Goal: Transaction & Acquisition: Purchase product/service

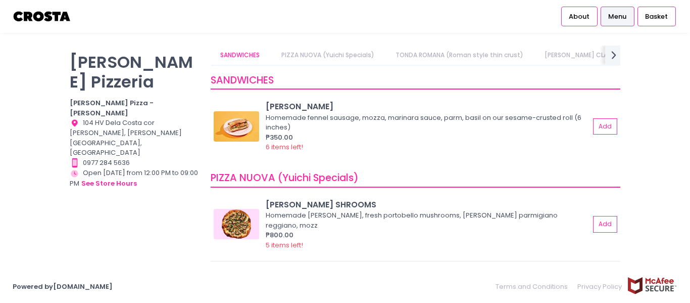
click at [341, 56] on link "PIZZA NUOVA (Yuichi Specials)" at bounding box center [327, 54] width 113 height 19
click at [616, 14] on span "Menu" at bounding box center [617, 17] width 18 height 10
click at [252, 224] on img at bounding box center [236, 224] width 45 height 30
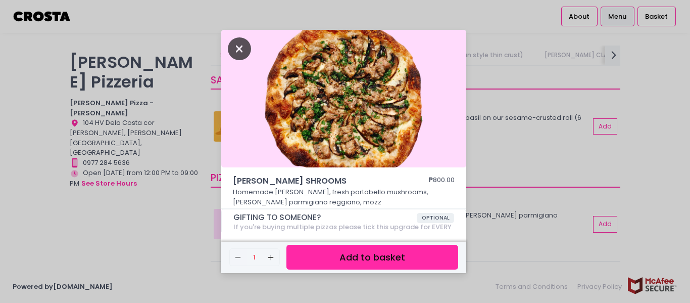
click at [244, 49] on icon "Close" at bounding box center [239, 48] width 23 height 23
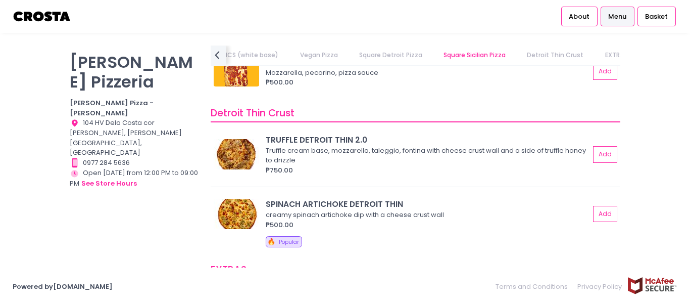
scroll to position [1725, 0]
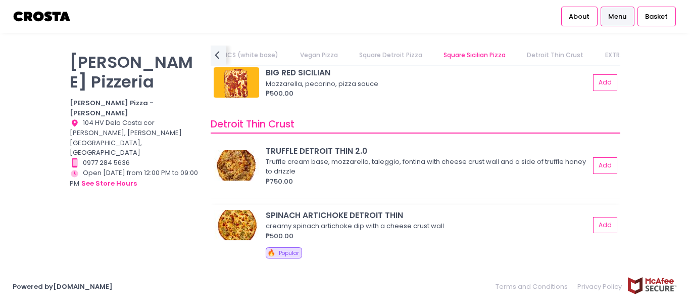
click at [251, 228] on img at bounding box center [236, 225] width 45 height 30
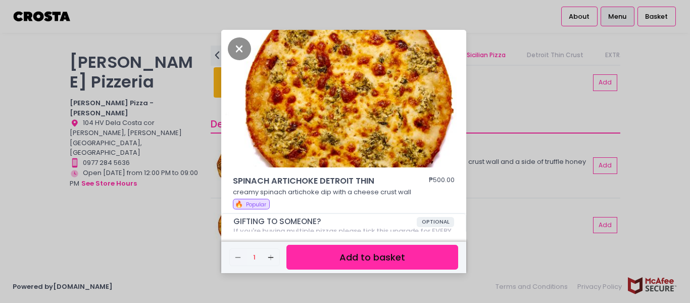
scroll to position [43, 0]
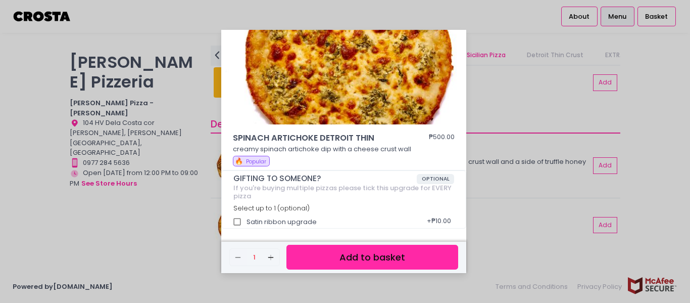
click at [17, 120] on div "SPINACH ARTICHOKE DETROIT THIN ₱500.00 creamy spinach artichoke dip with a chee…" at bounding box center [345, 151] width 690 height 303
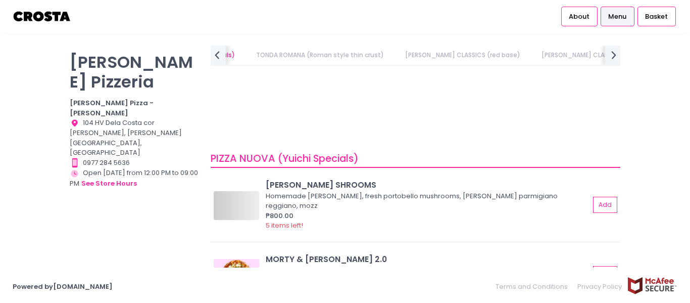
scroll to position [0, 0]
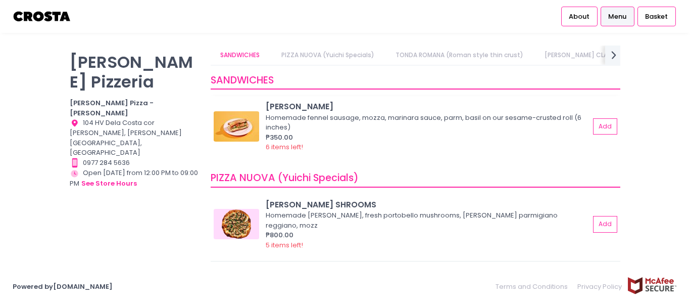
click at [242, 131] on img at bounding box center [236, 126] width 45 height 30
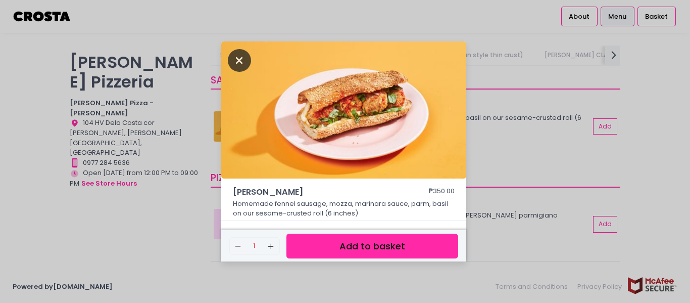
click at [236, 62] on icon "Close" at bounding box center [239, 60] width 23 height 23
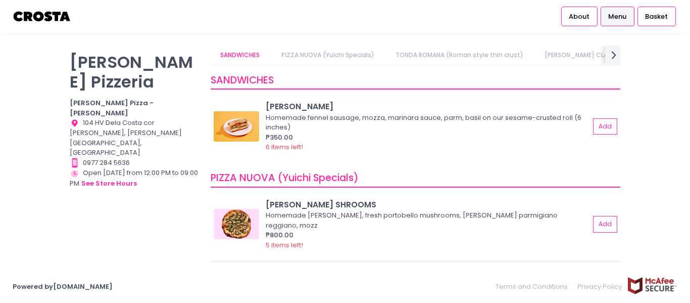
click at [237, 214] on img at bounding box center [236, 224] width 45 height 30
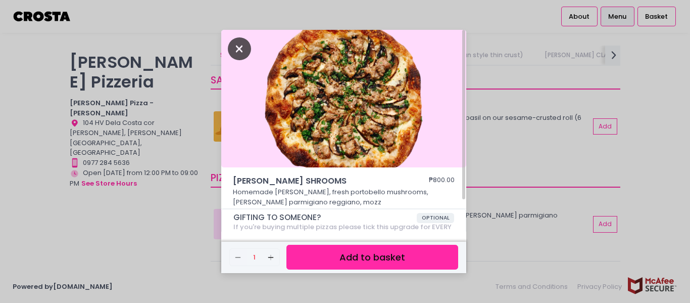
click at [236, 40] on icon "Close" at bounding box center [239, 48] width 23 height 23
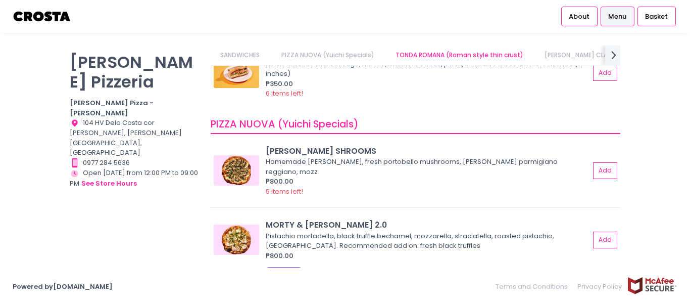
scroll to position [84, 0]
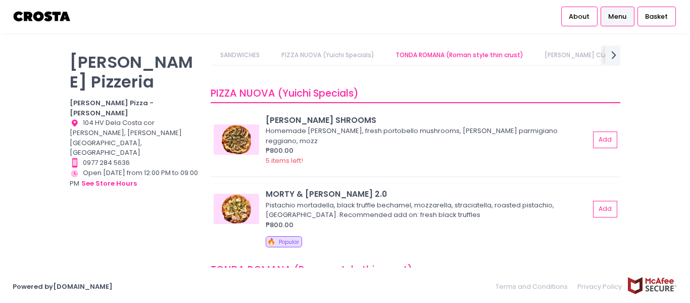
click at [233, 206] on img at bounding box center [236, 209] width 45 height 30
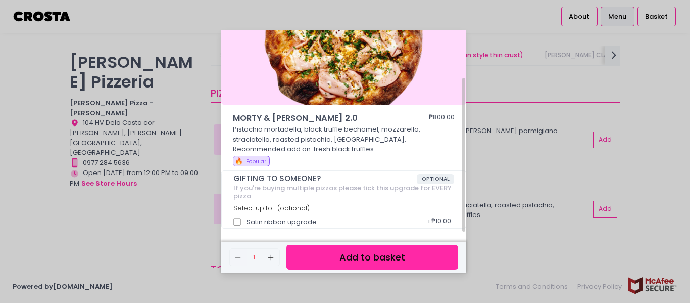
scroll to position [0, 0]
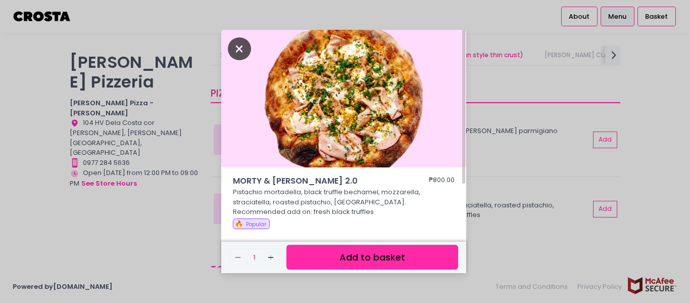
click at [232, 46] on icon "Close" at bounding box center [239, 48] width 23 height 23
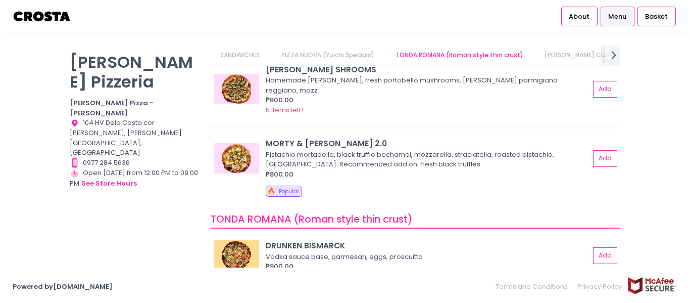
scroll to position [0, 35]
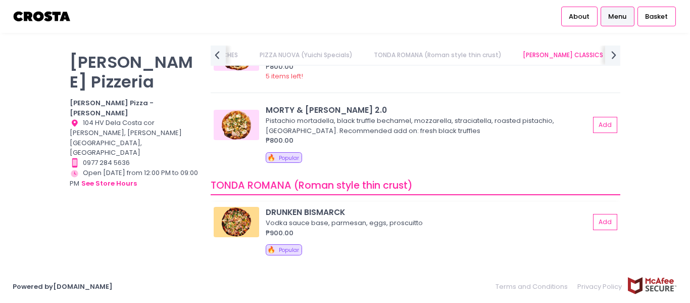
click at [238, 211] on img at bounding box center [236, 222] width 45 height 30
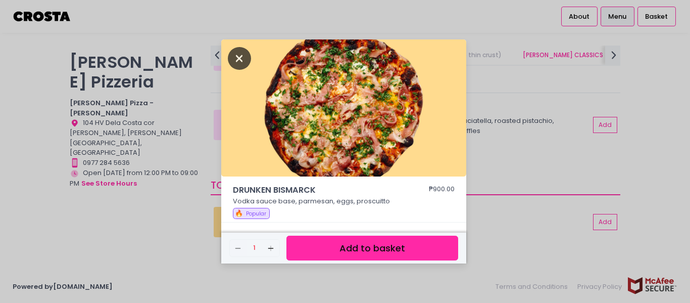
click at [241, 61] on icon "Close" at bounding box center [239, 58] width 23 height 23
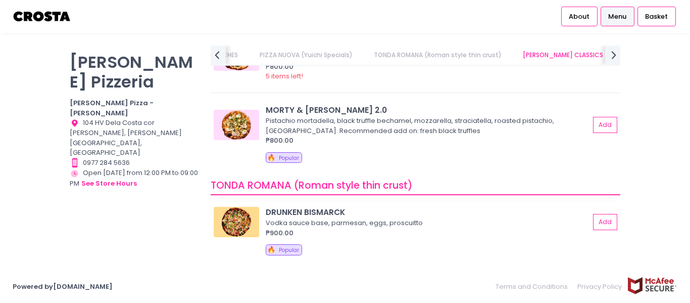
scroll to position [253, 0]
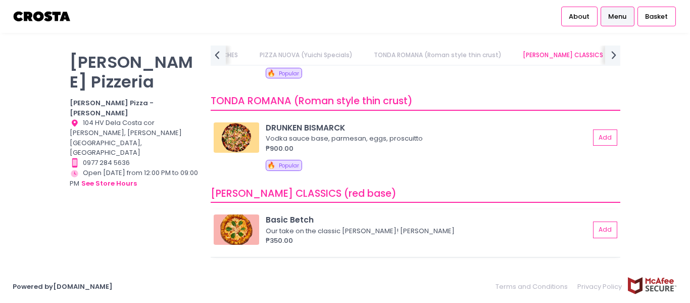
click at [246, 218] on img at bounding box center [236, 229] width 45 height 30
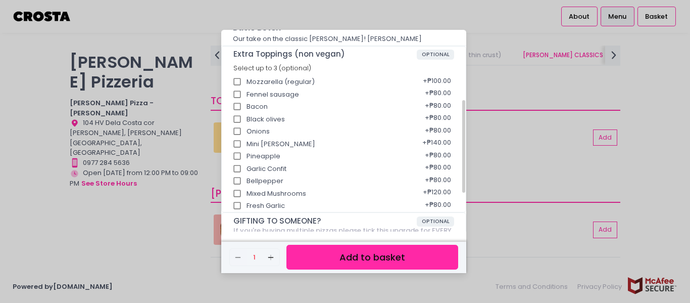
scroll to position [0, 0]
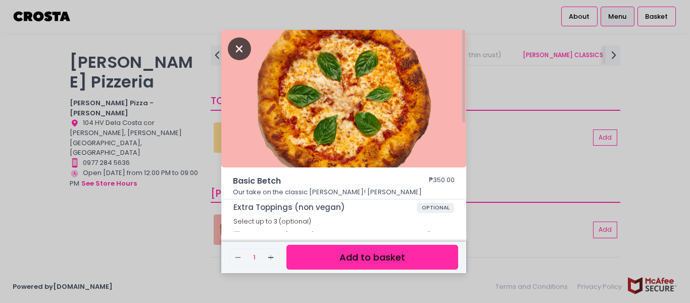
click at [238, 56] on icon "Close" at bounding box center [239, 48] width 23 height 23
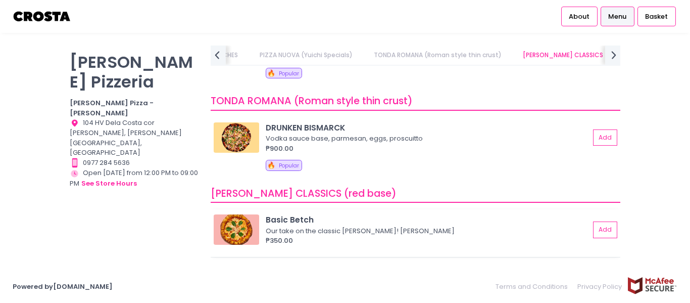
scroll to position [337, 0]
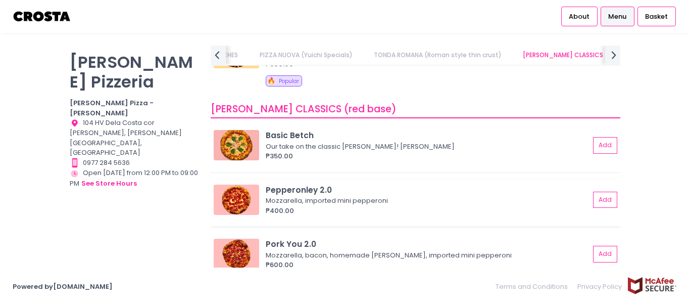
click at [232, 184] on img at bounding box center [236, 199] width 45 height 30
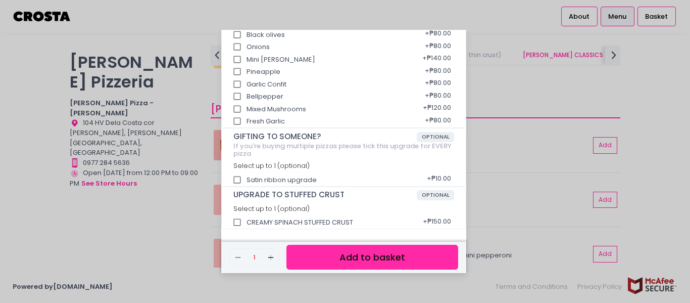
scroll to position [0, 0]
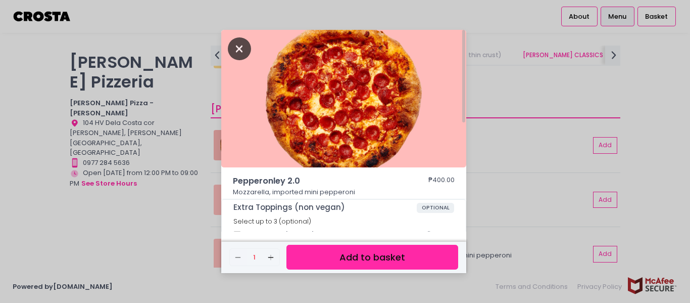
click at [238, 51] on icon "Close" at bounding box center [239, 48] width 23 height 23
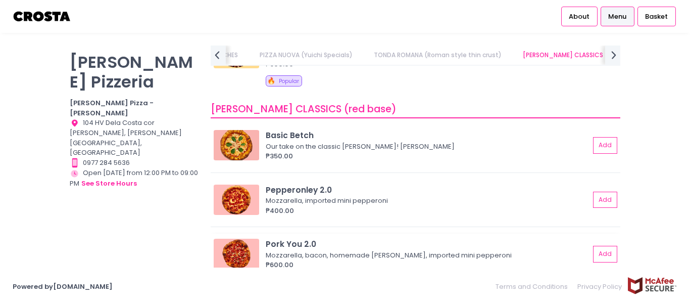
click at [237, 238] on img at bounding box center [236, 253] width 45 height 30
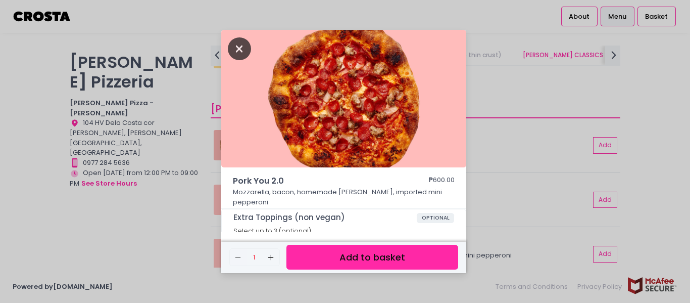
click at [240, 50] on icon "Close" at bounding box center [239, 48] width 23 height 23
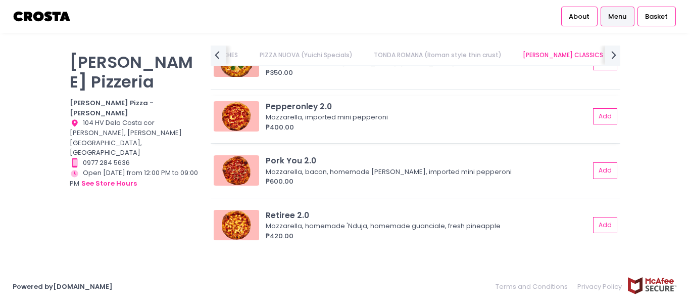
scroll to position [0, 166]
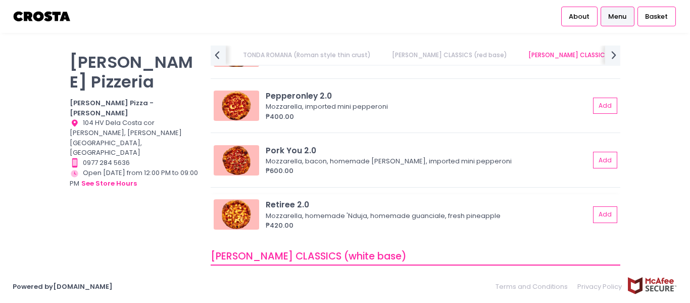
click at [250, 207] on img at bounding box center [236, 214] width 45 height 30
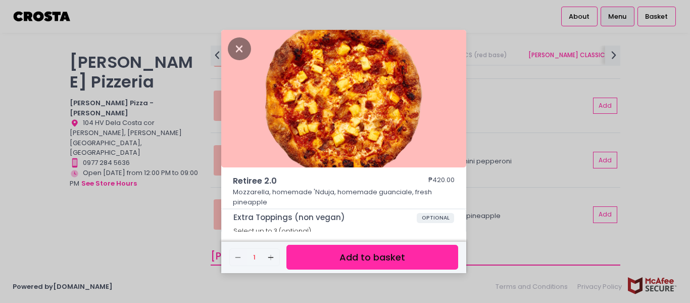
click at [252, 37] on img at bounding box center [343, 98] width 245 height 137
click at [246, 52] on icon "Close" at bounding box center [239, 48] width 23 height 23
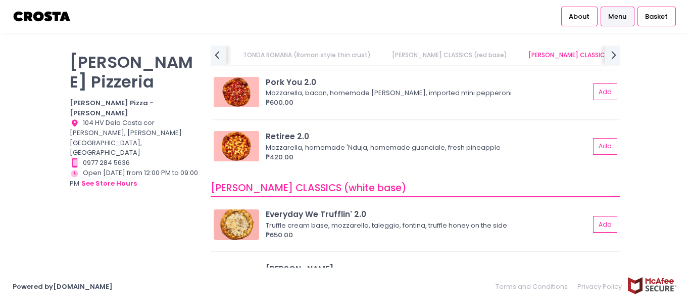
scroll to position [590, 0]
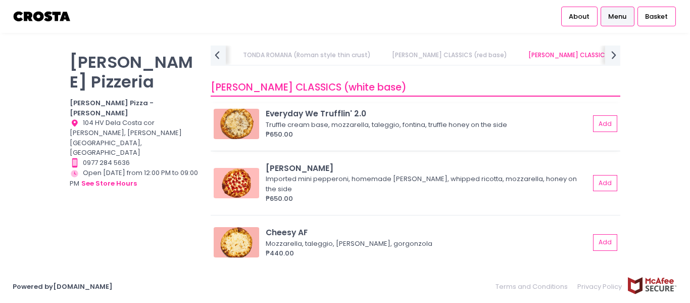
click at [227, 117] on img at bounding box center [236, 124] width 45 height 30
